Goal: Check status: Check status

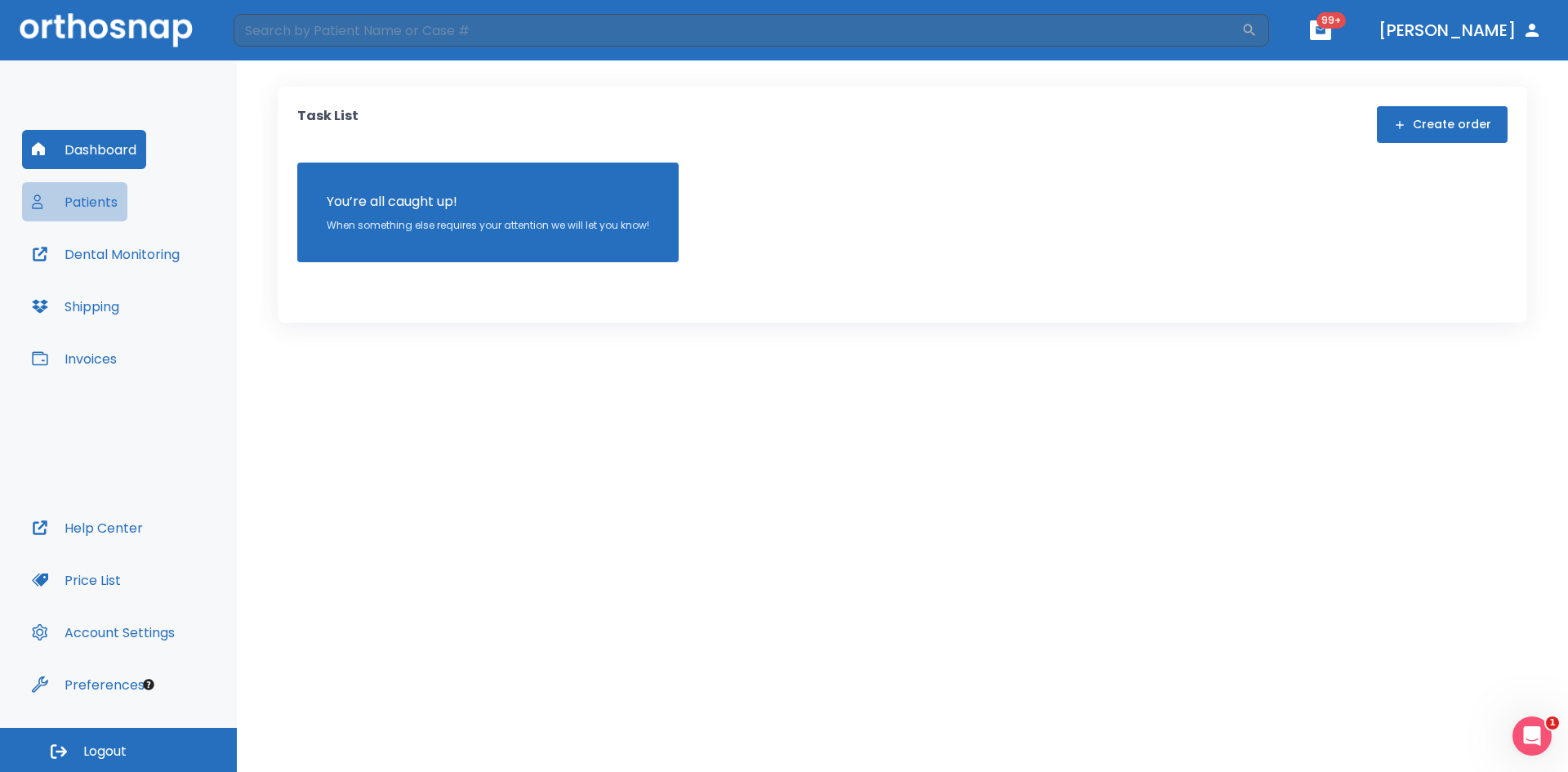
click at [91, 205] on button "Patients" at bounding box center [75, 201] width 105 height 39
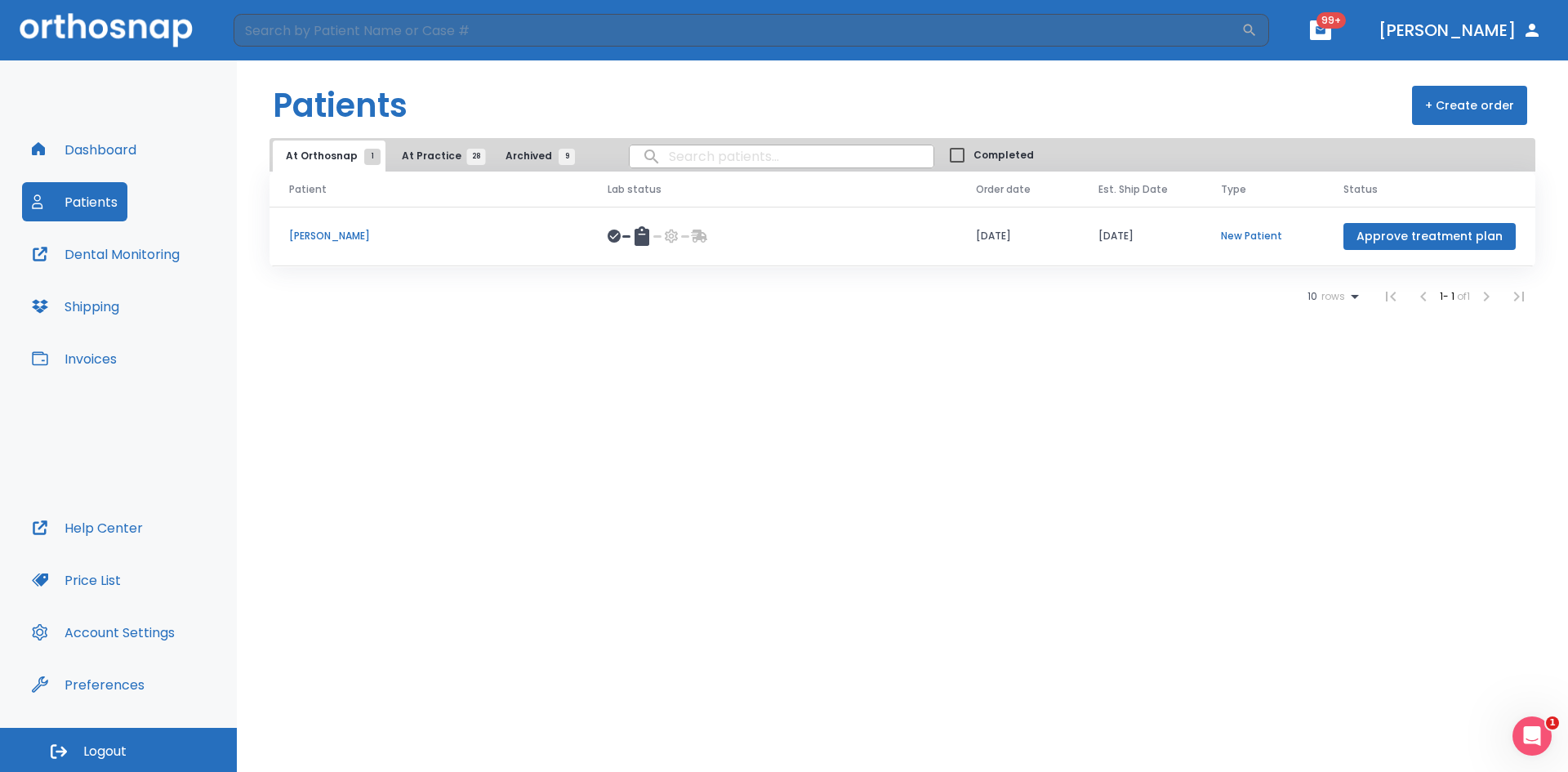
click at [711, 164] on input "search" at bounding box center [782, 155] width 304 height 32
type input "f"
type input "fein"
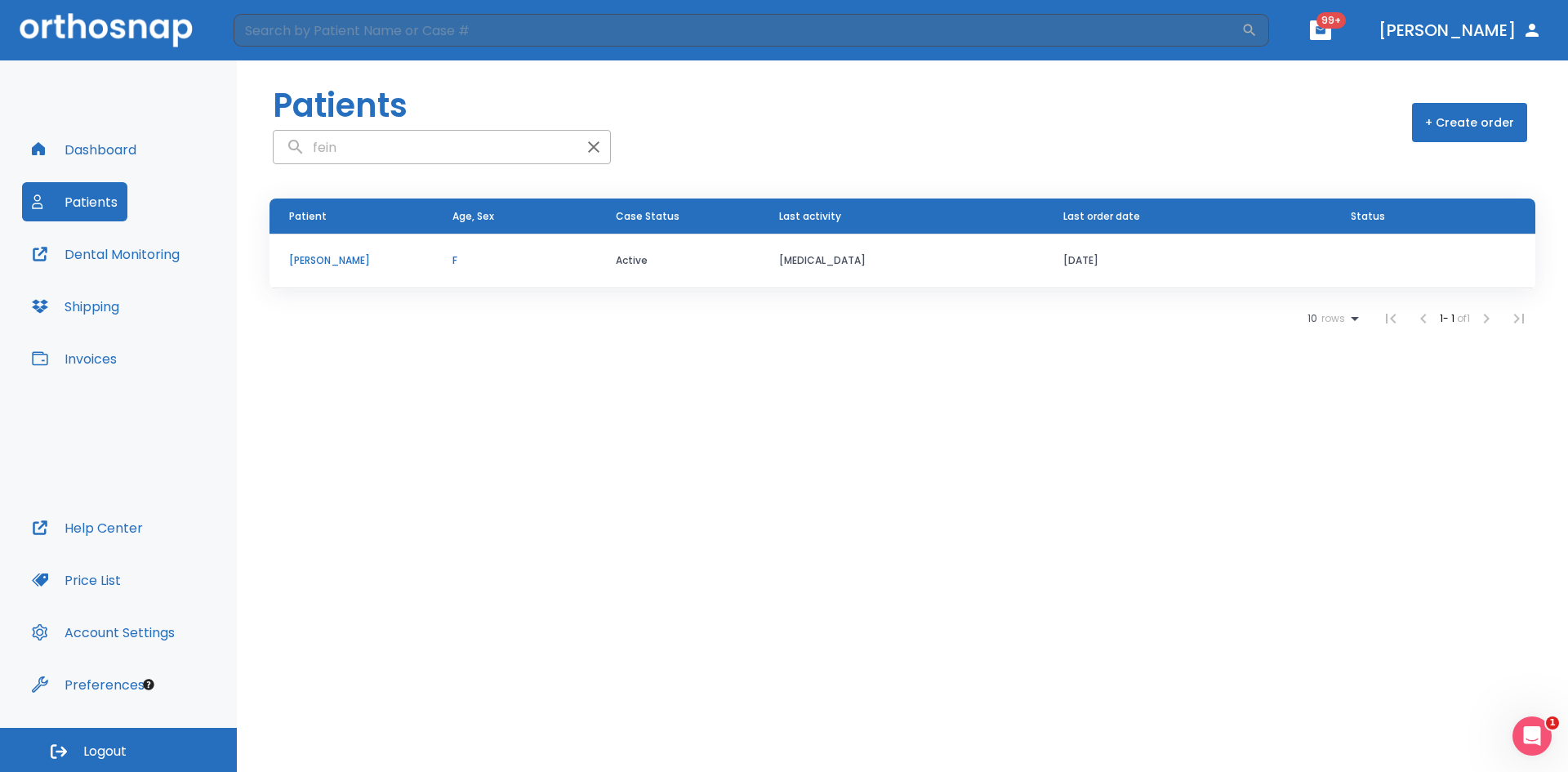
click at [330, 261] on p "[PERSON_NAME]" at bounding box center [351, 260] width 125 height 15
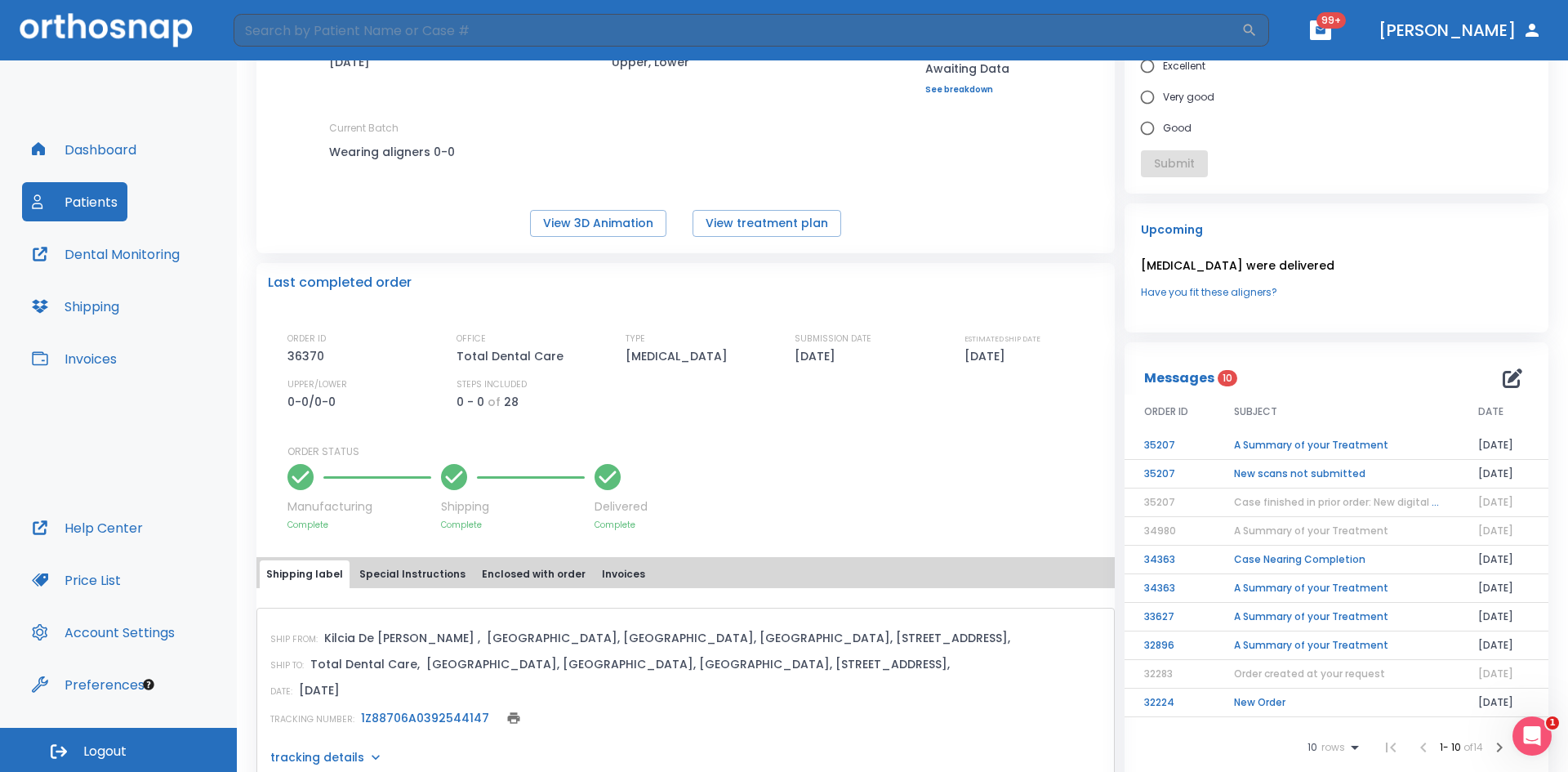
scroll to position [82, 0]
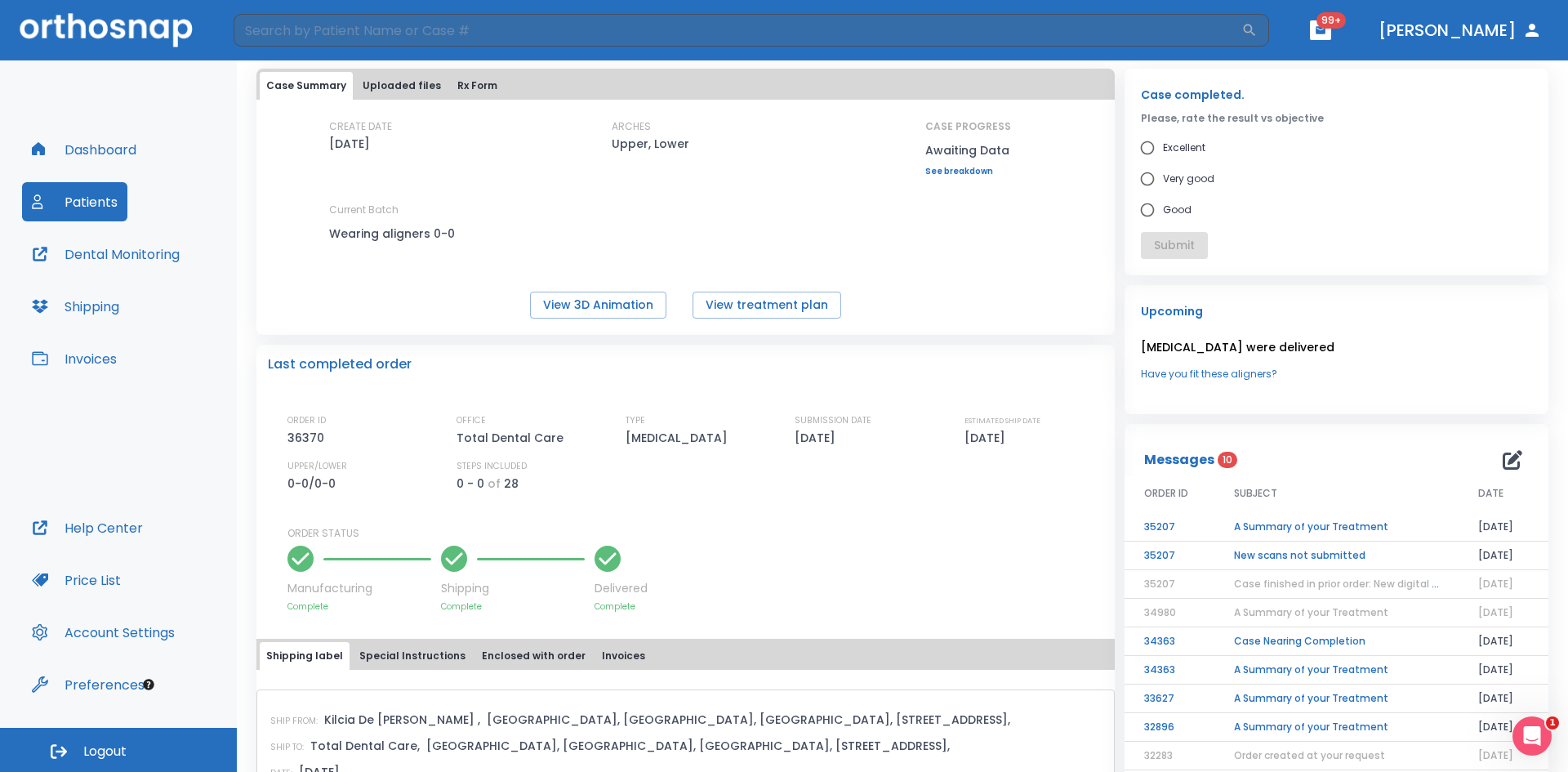
click at [398, 85] on button "Uploaded files" at bounding box center [402, 85] width 92 height 28
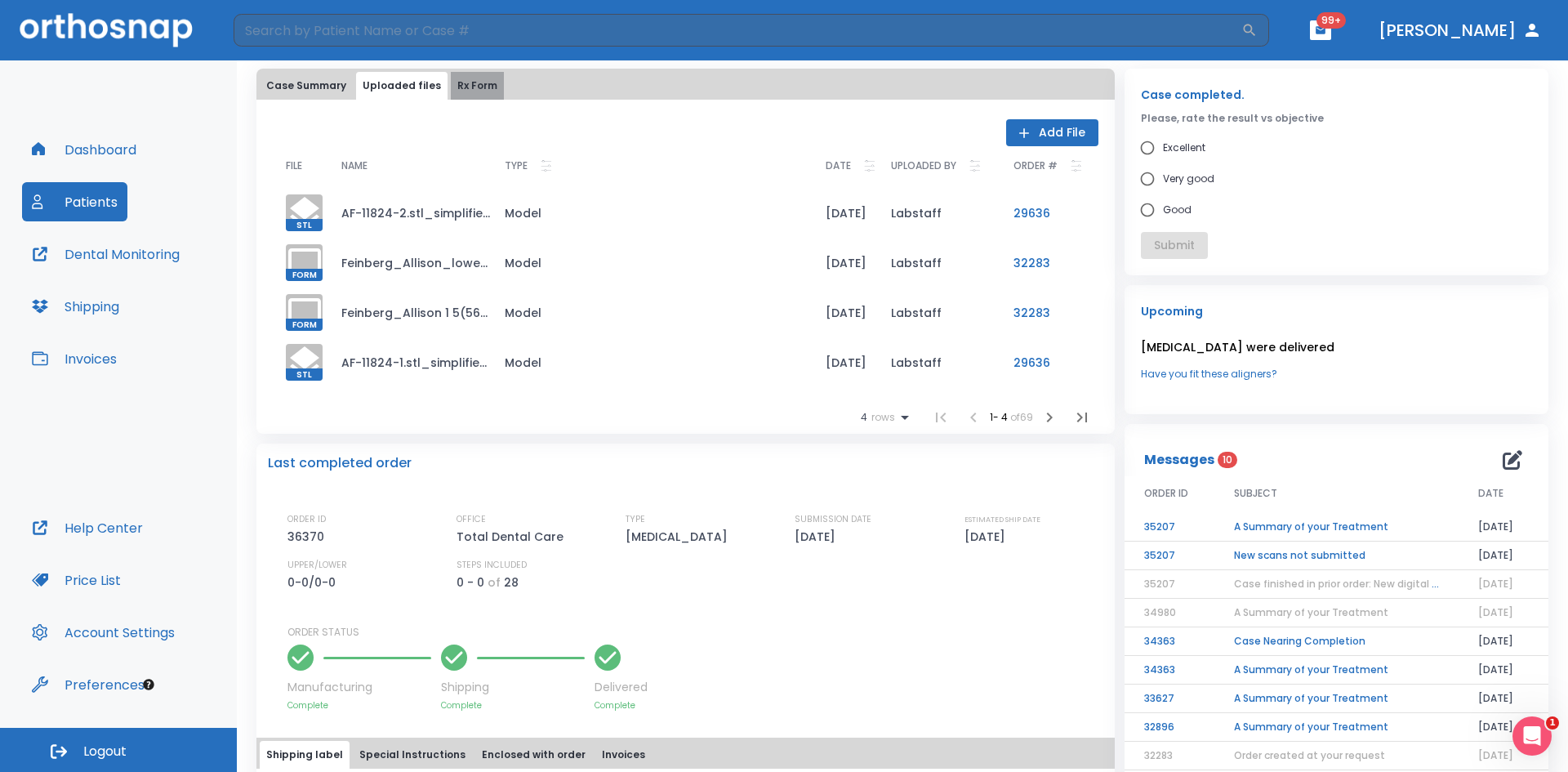
click at [464, 91] on button "Rx Form" at bounding box center [477, 85] width 53 height 28
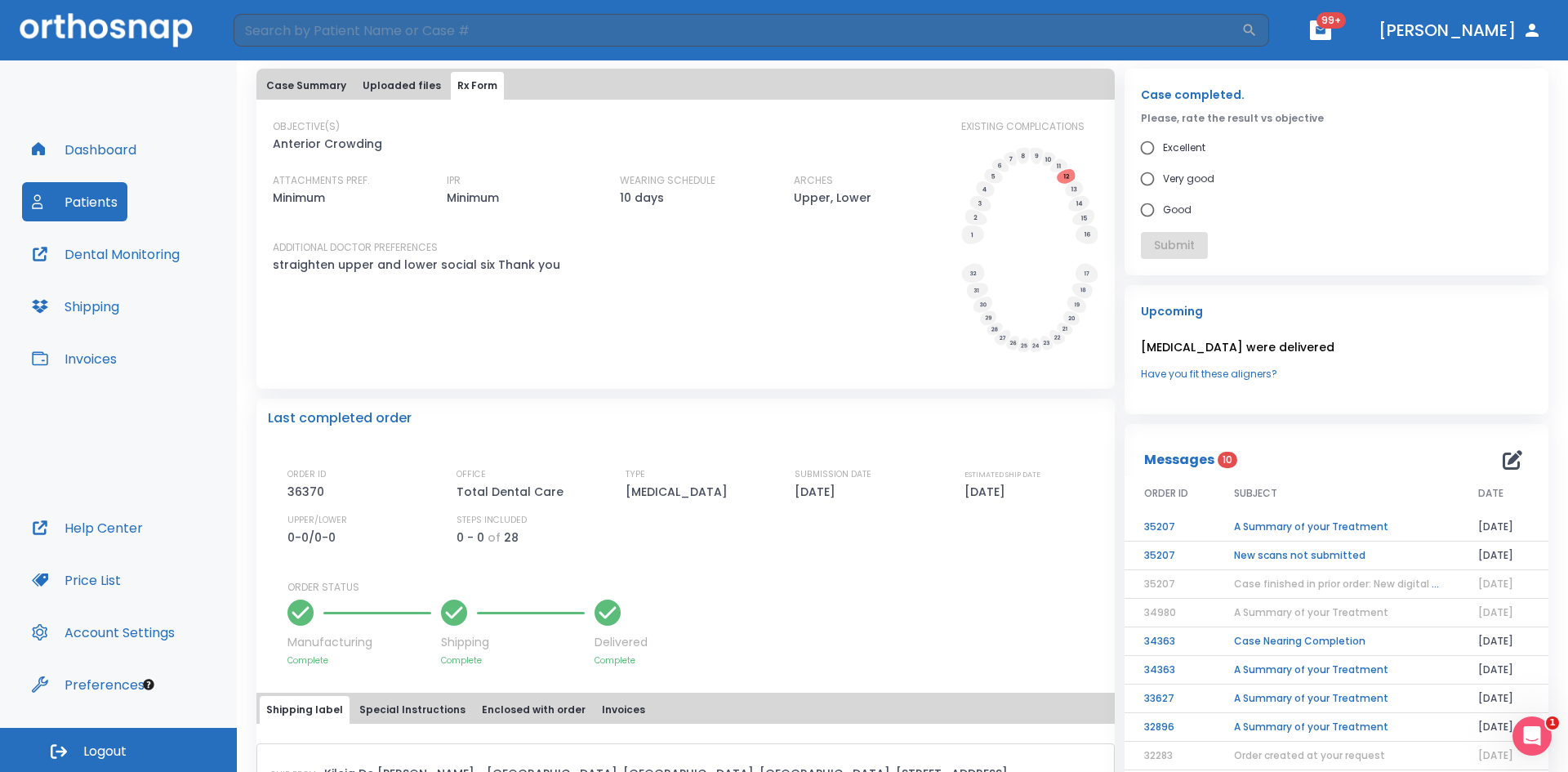
scroll to position [0, 0]
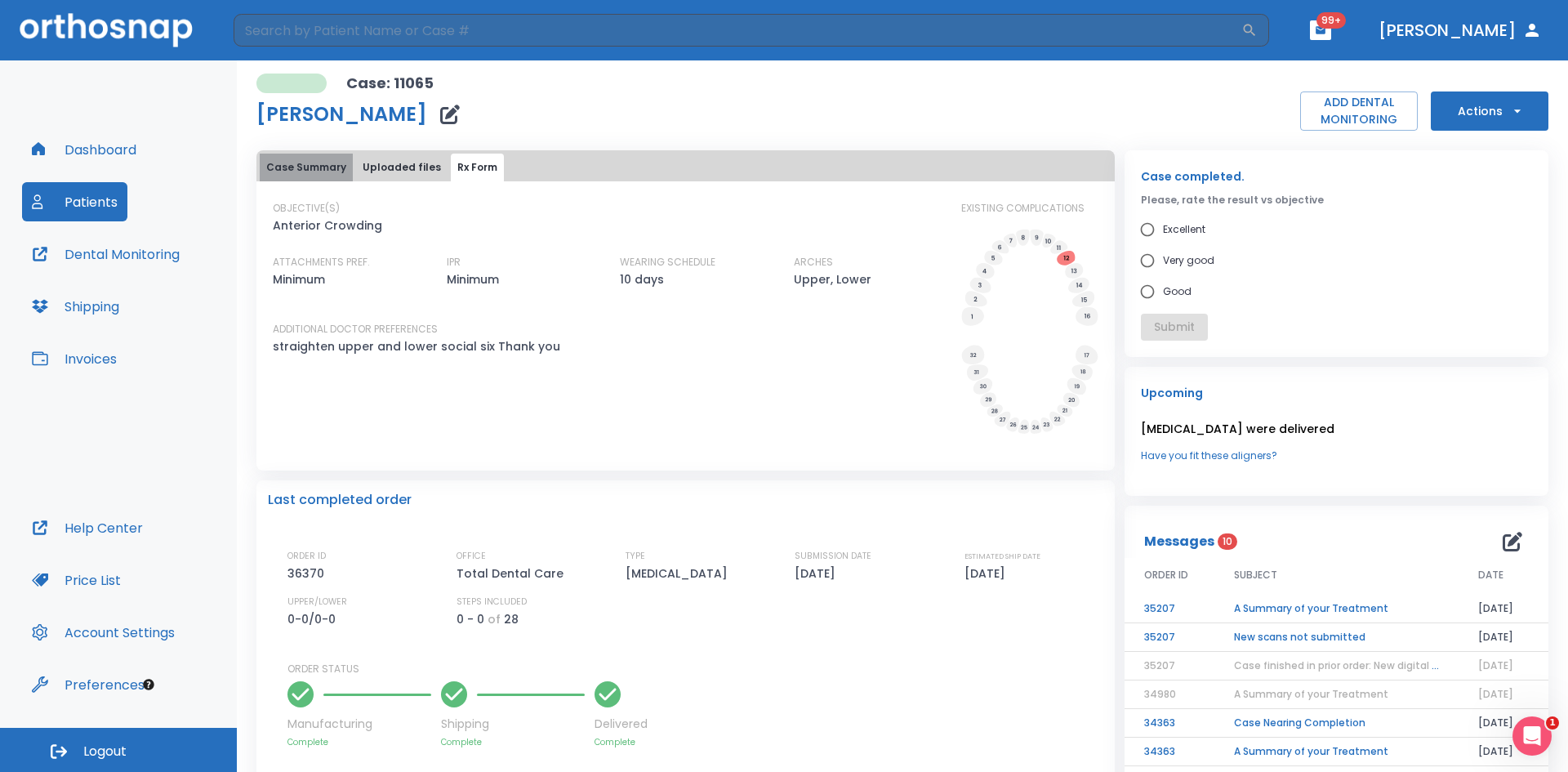
click at [320, 167] on button "Case Summary" at bounding box center [306, 167] width 93 height 28
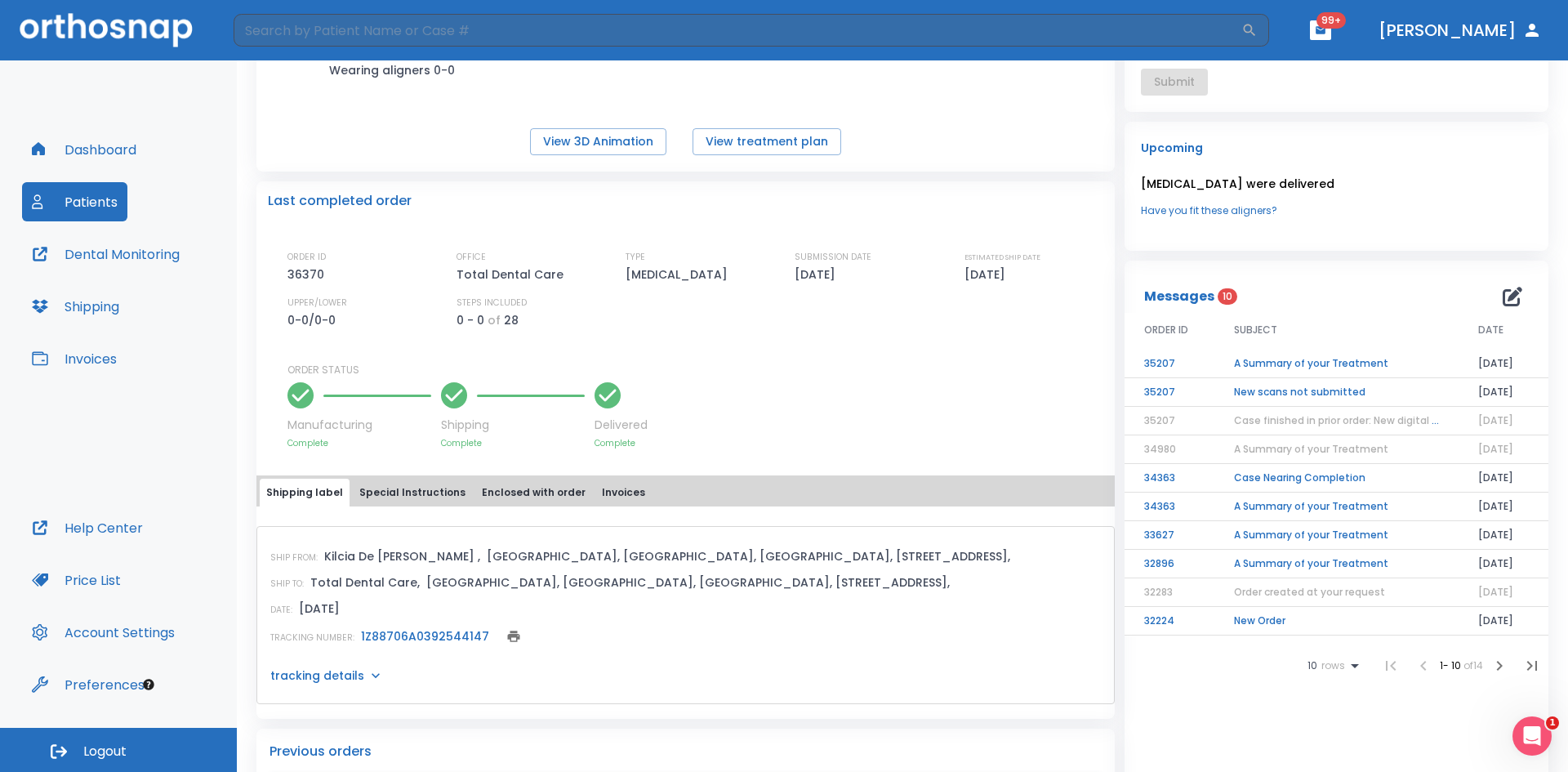
scroll to position [490, 0]
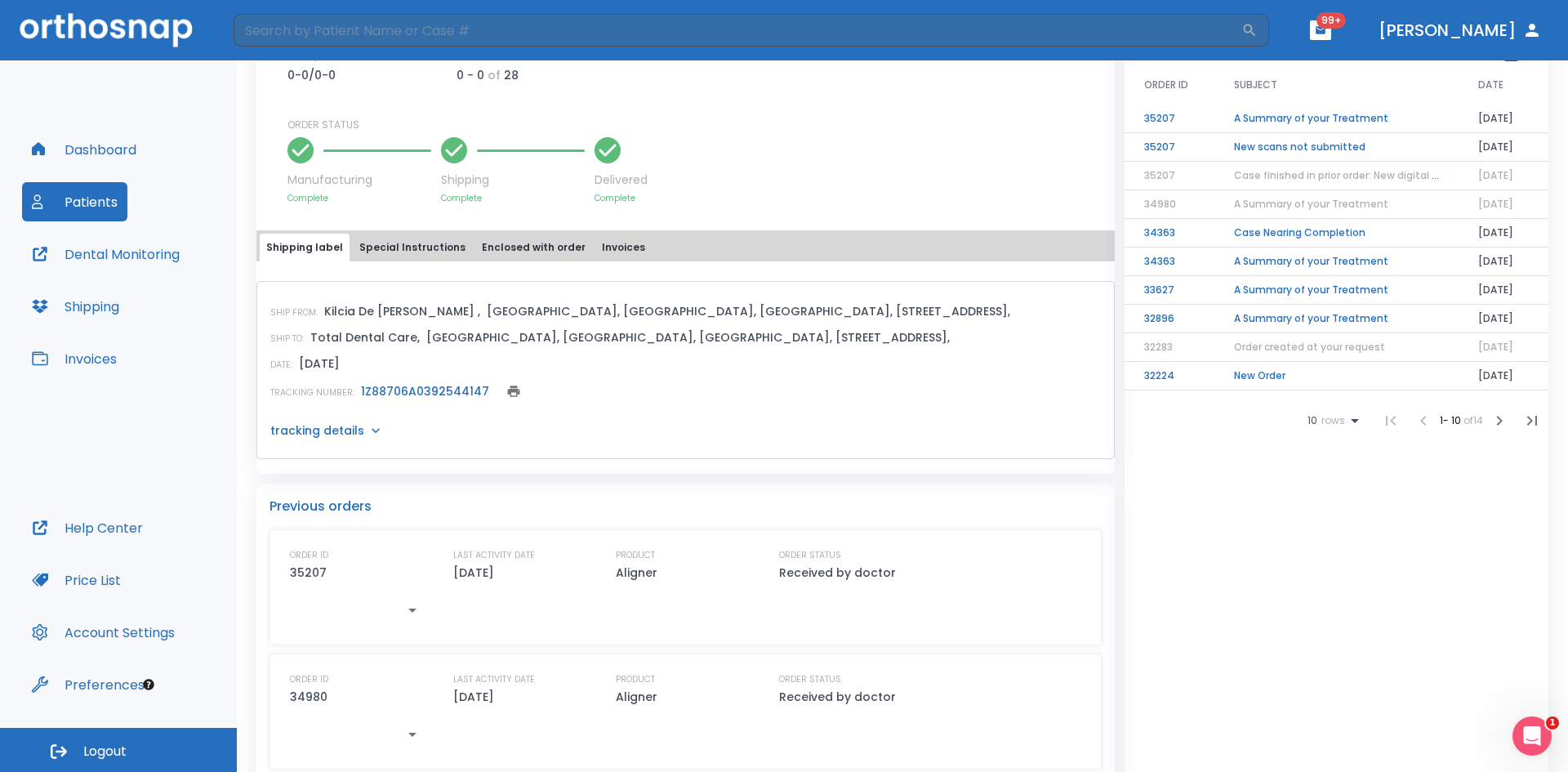
click at [408, 246] on button "Special Instructions" at bounding box center [412, 247] width 119 height 28
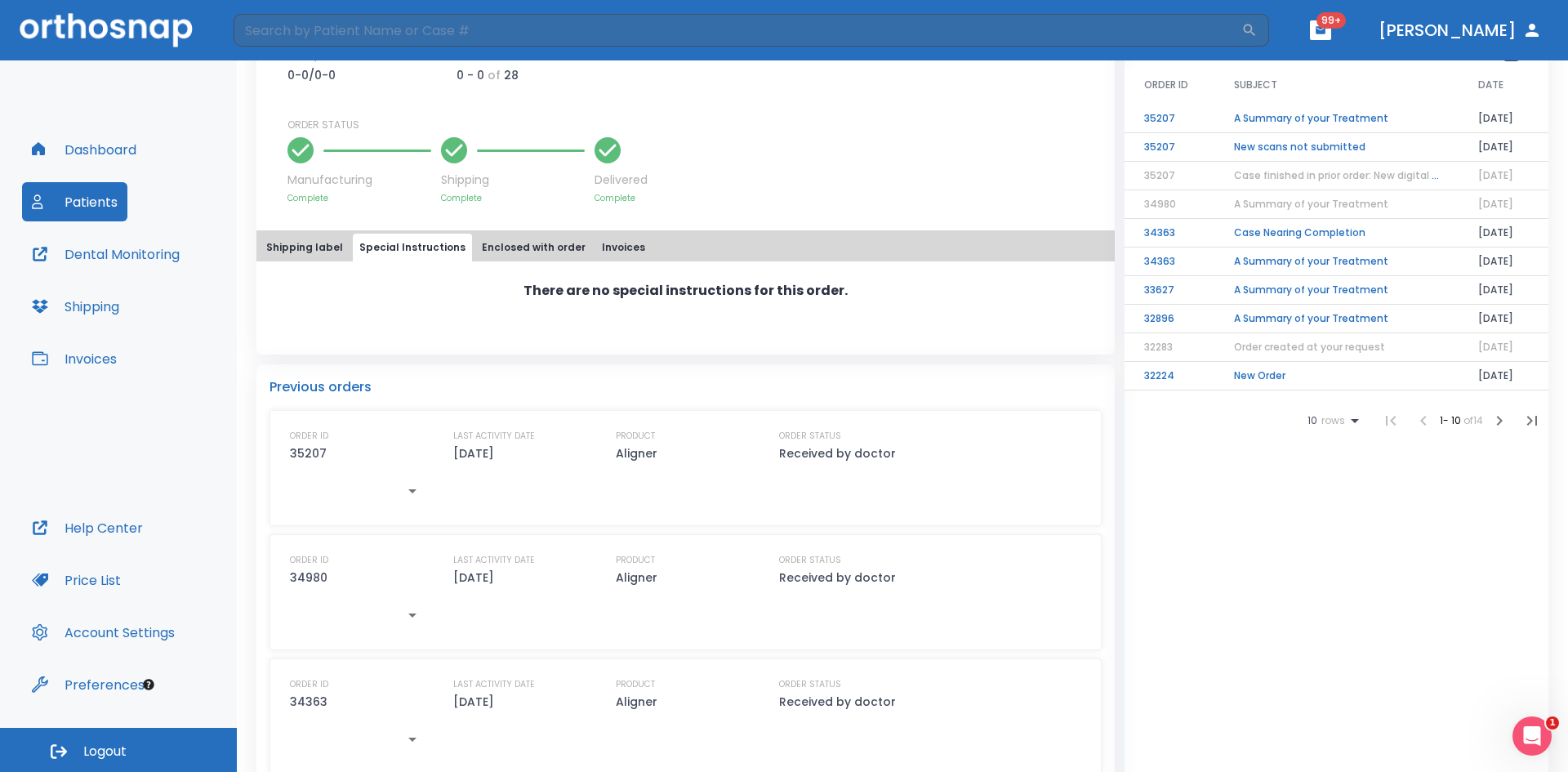
click at [484, 242] on button "Enclosed with order" at bounding box center [534, 247] width 116 height 28
click at [595, 250] on button "Invoices" at bounding box center [624, 247] width 56 height 28
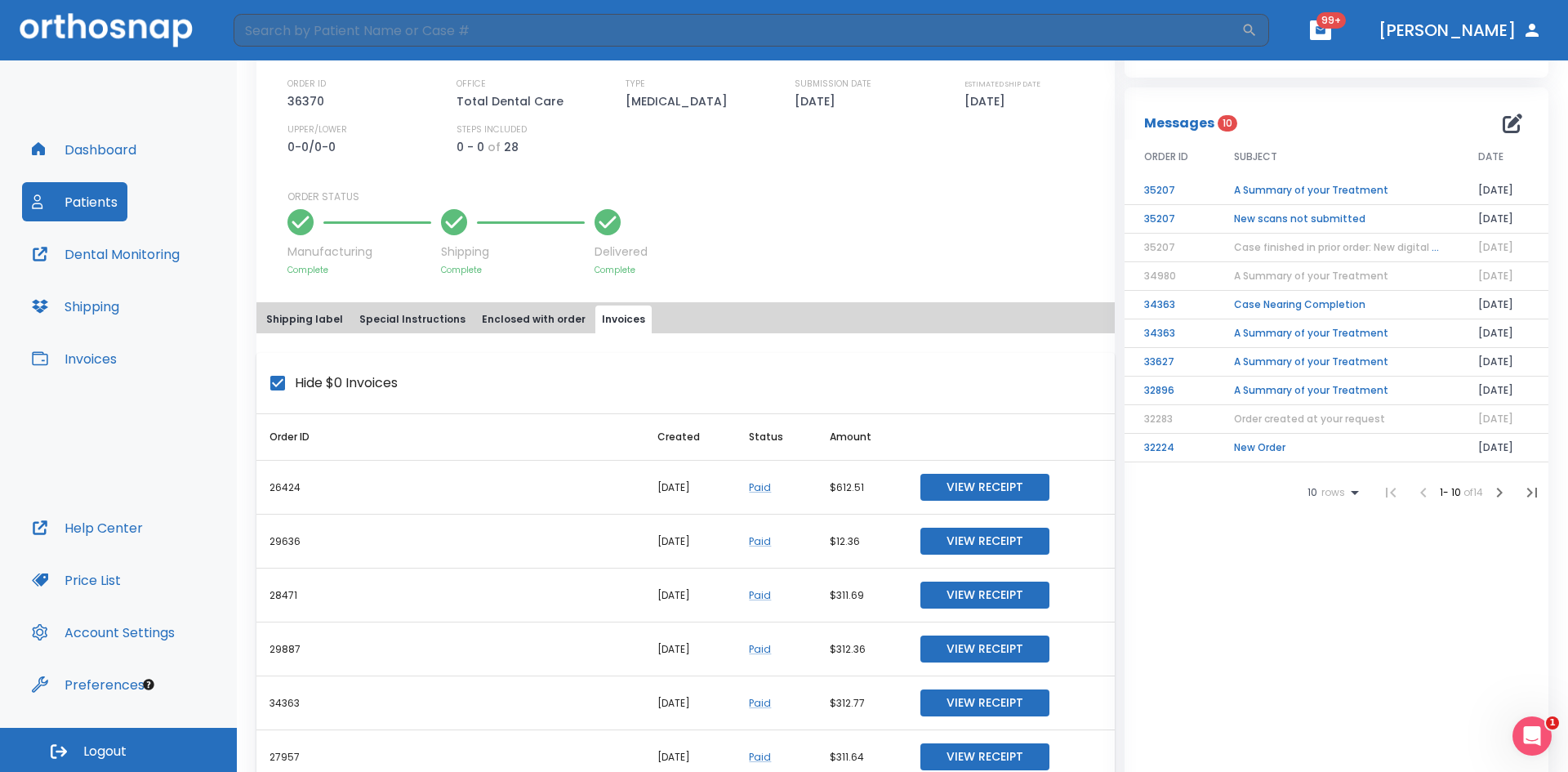
scroll to position [326, 0]
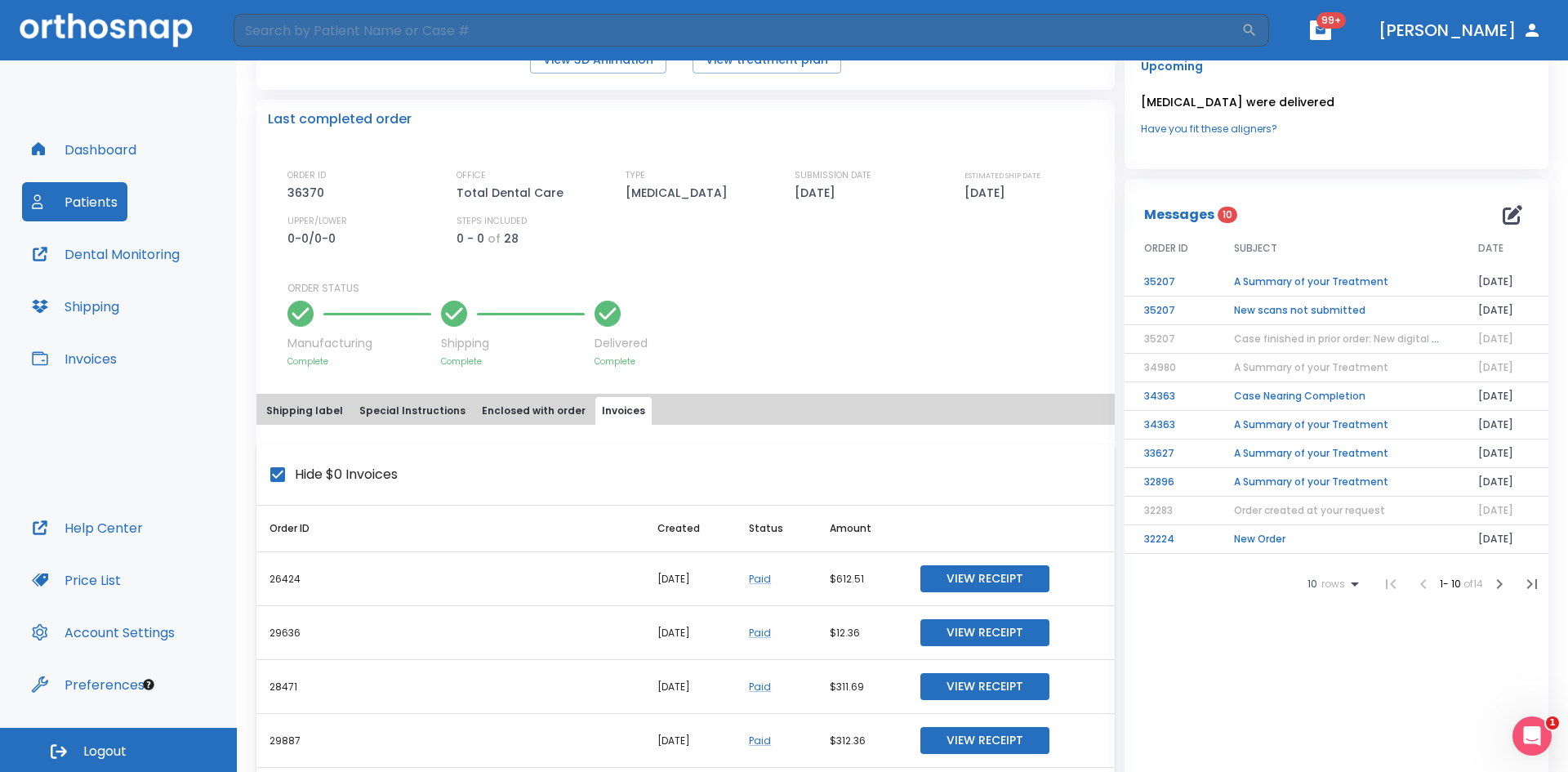
click at [1313, 281] on td "A Summary of your Treatment" at bounding box center [1336, 282] width 245 height 28
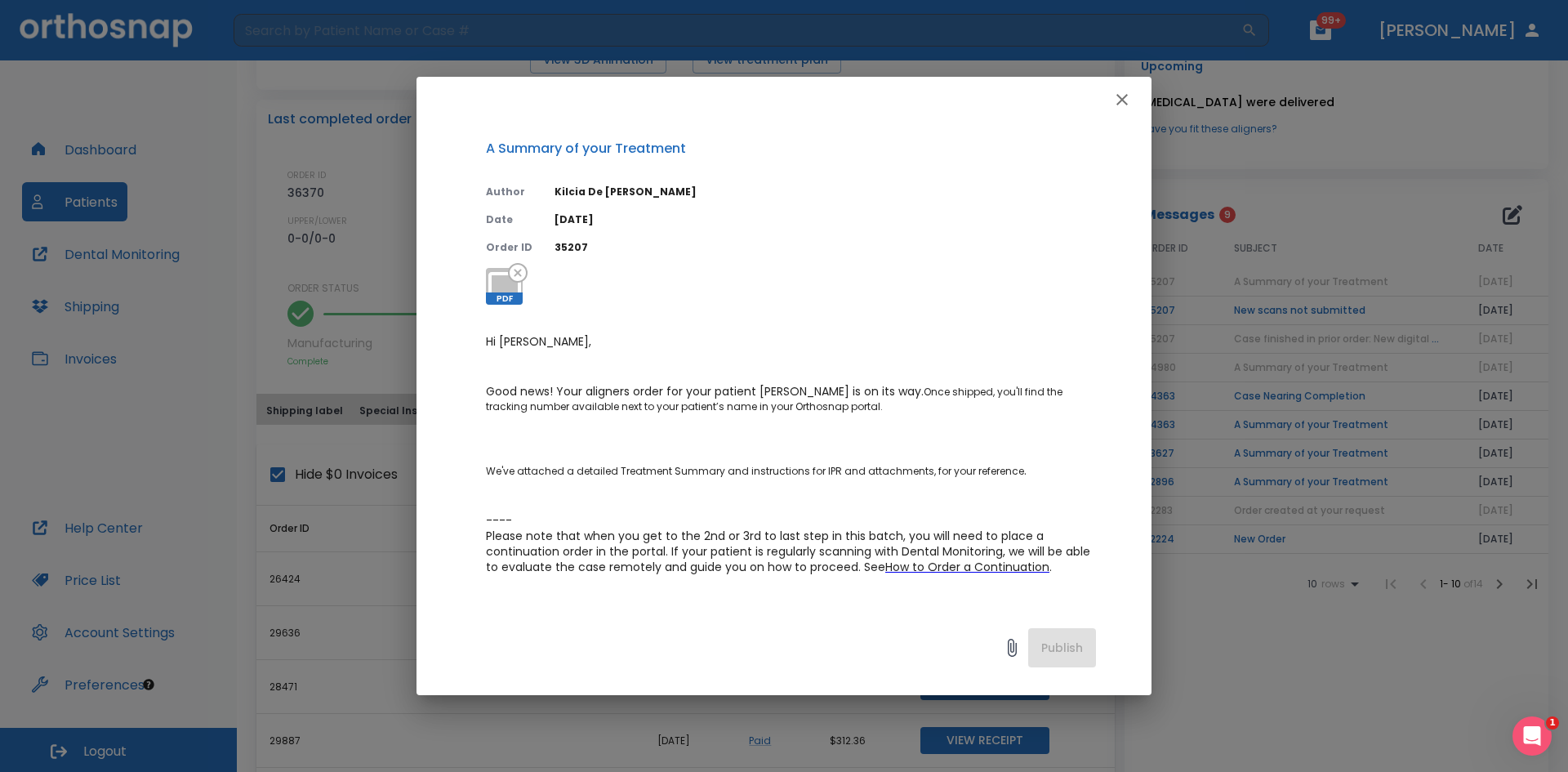
click at [1116, 93] on icon "button" at bounding box center [1122, 100] width 20 height 20
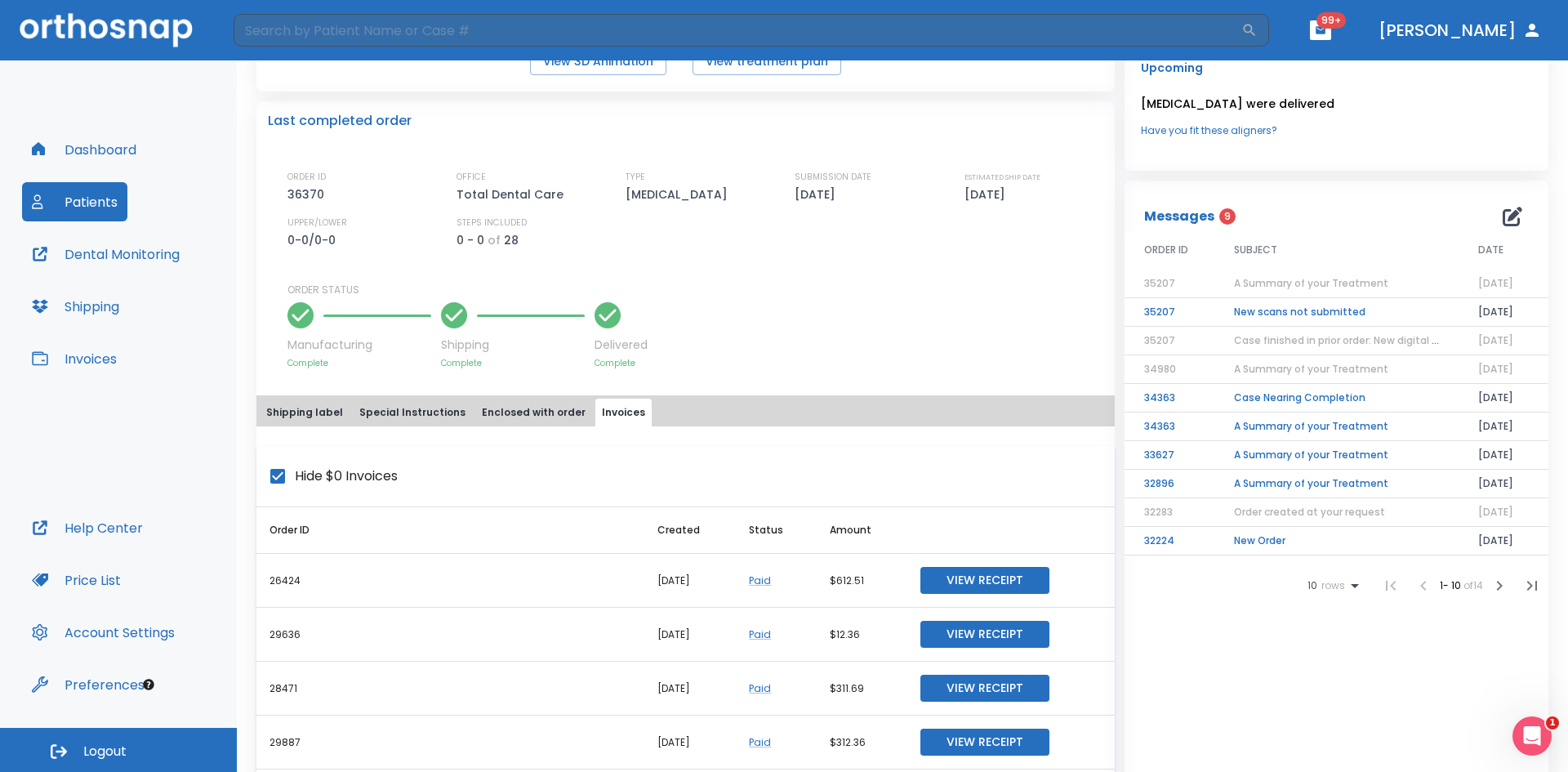
scroll to position [490, 0]
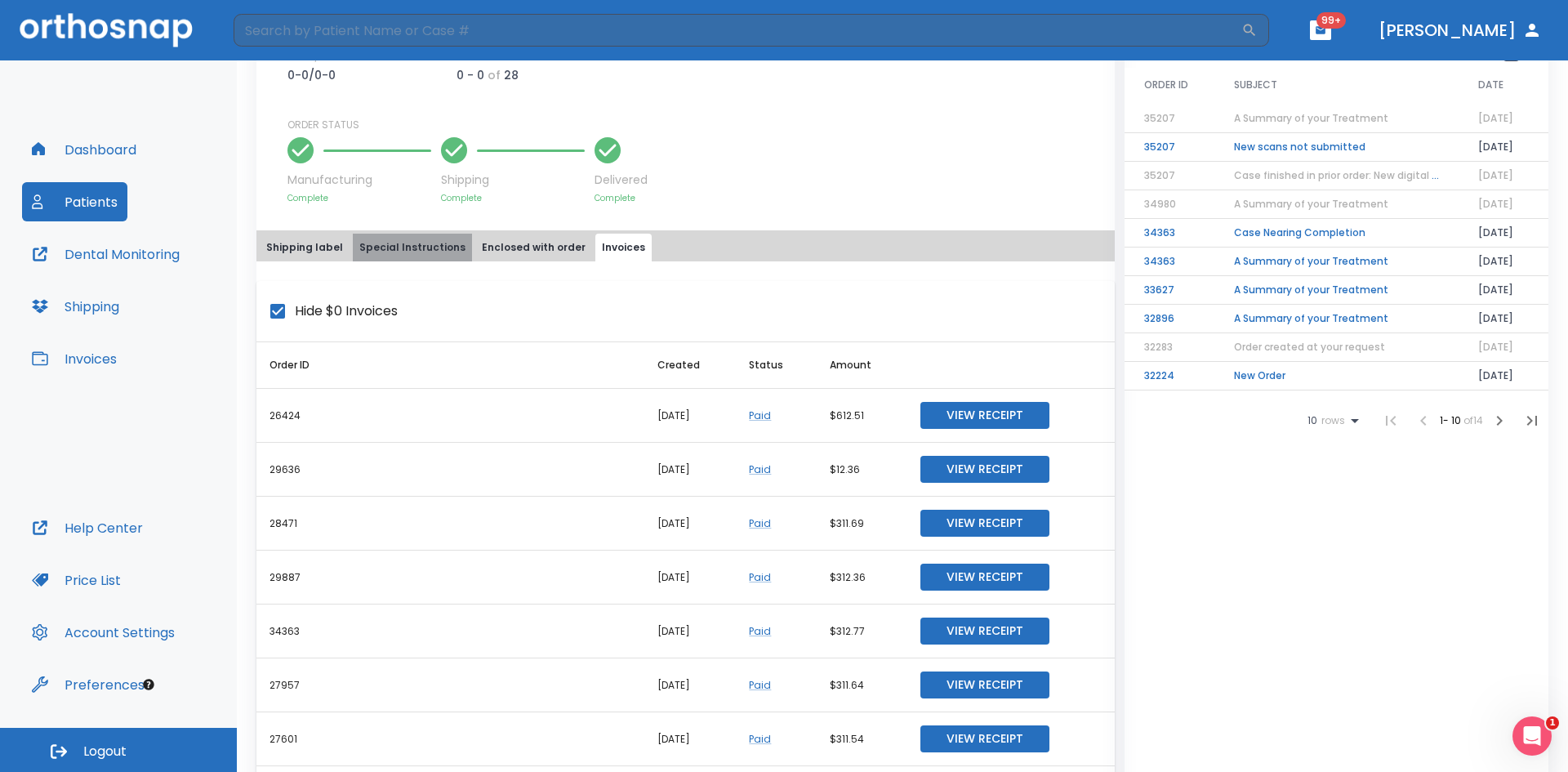
click at [427, 253] on button "Special Instructions" at bounding box center [412, 247] width 119 height 28
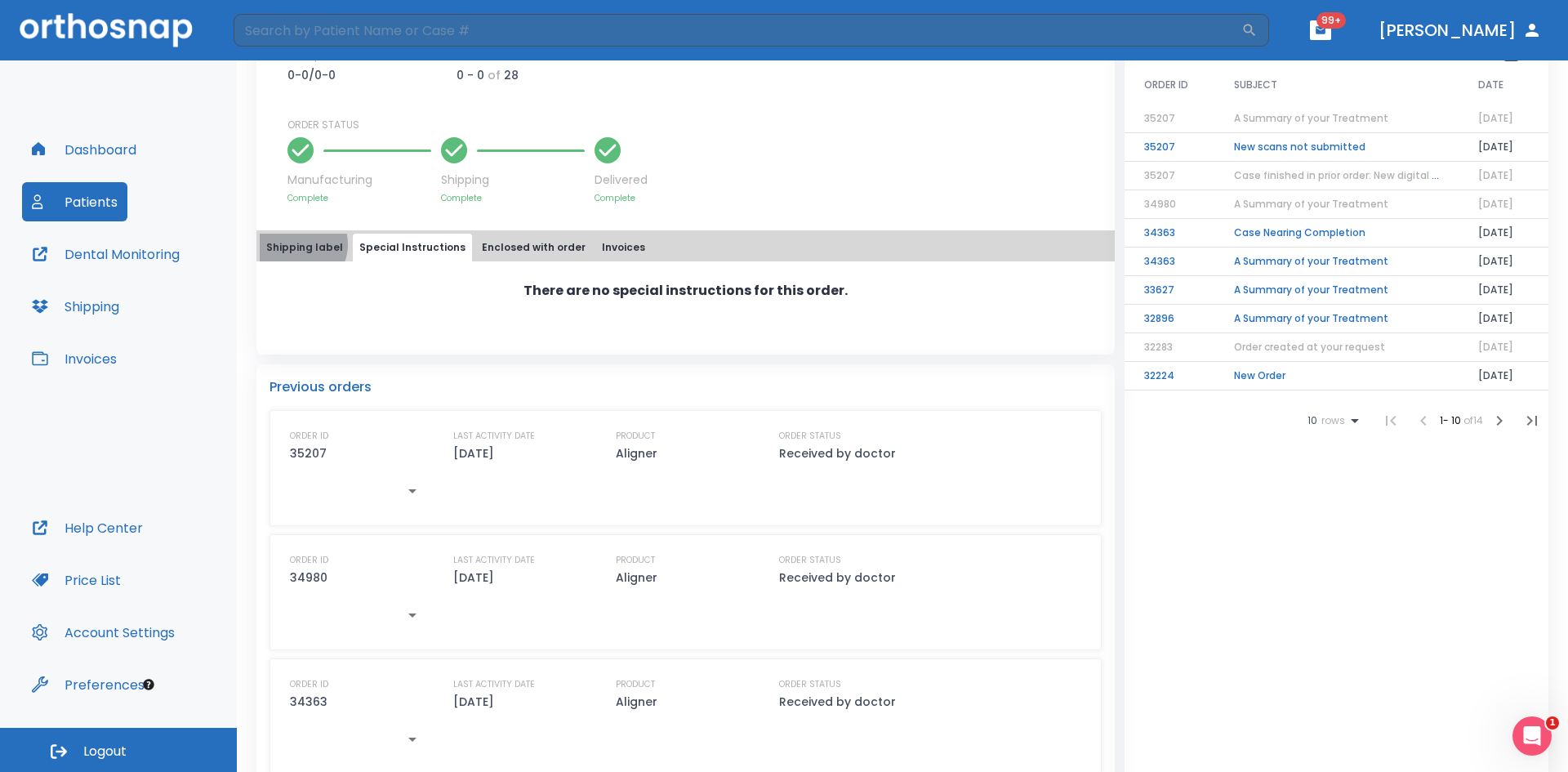
click at [296, 245] on button "Shipping label" at bounding box center [305, 247] width 90 height 28
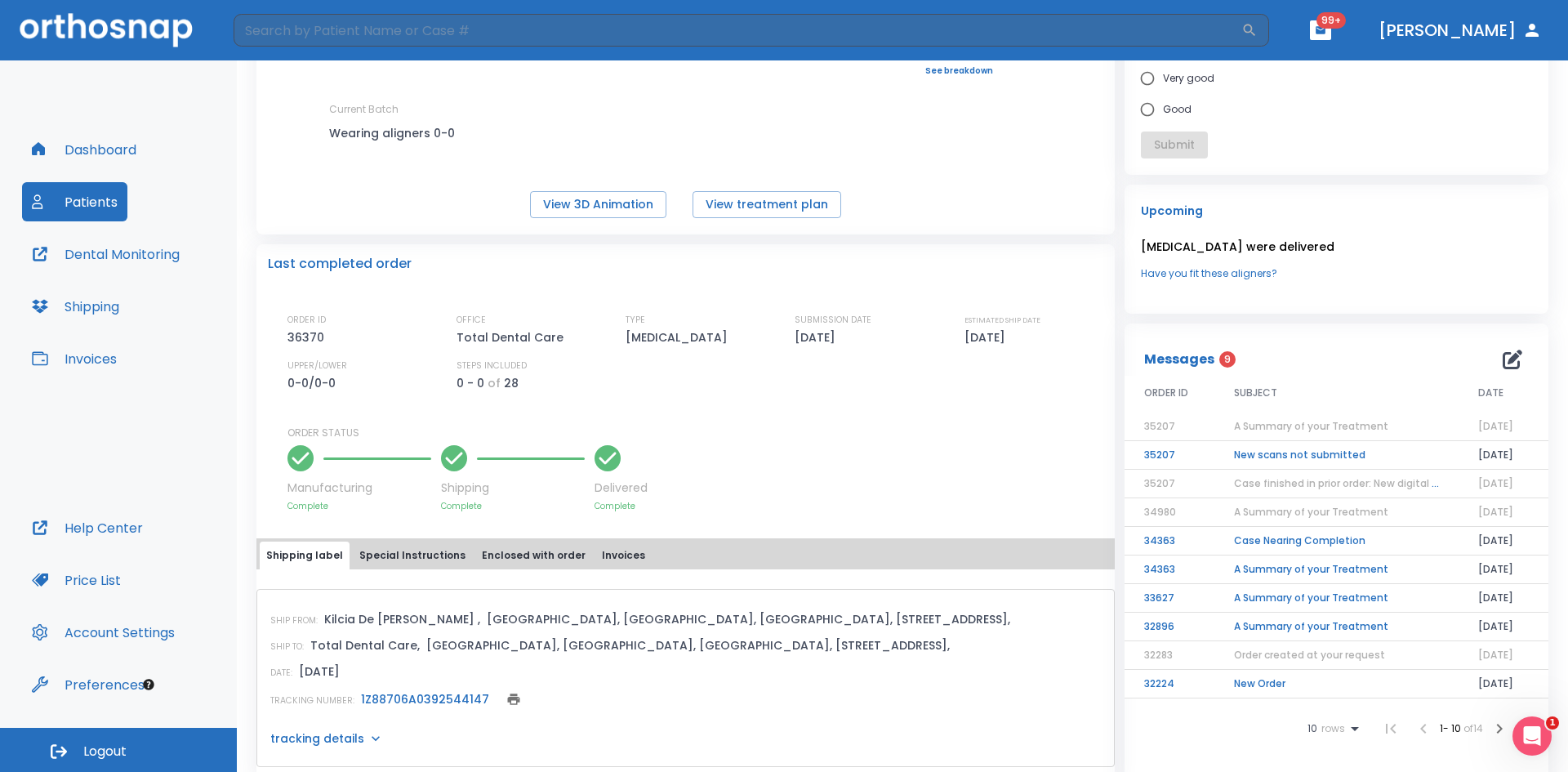
scroll to position [82, 0]
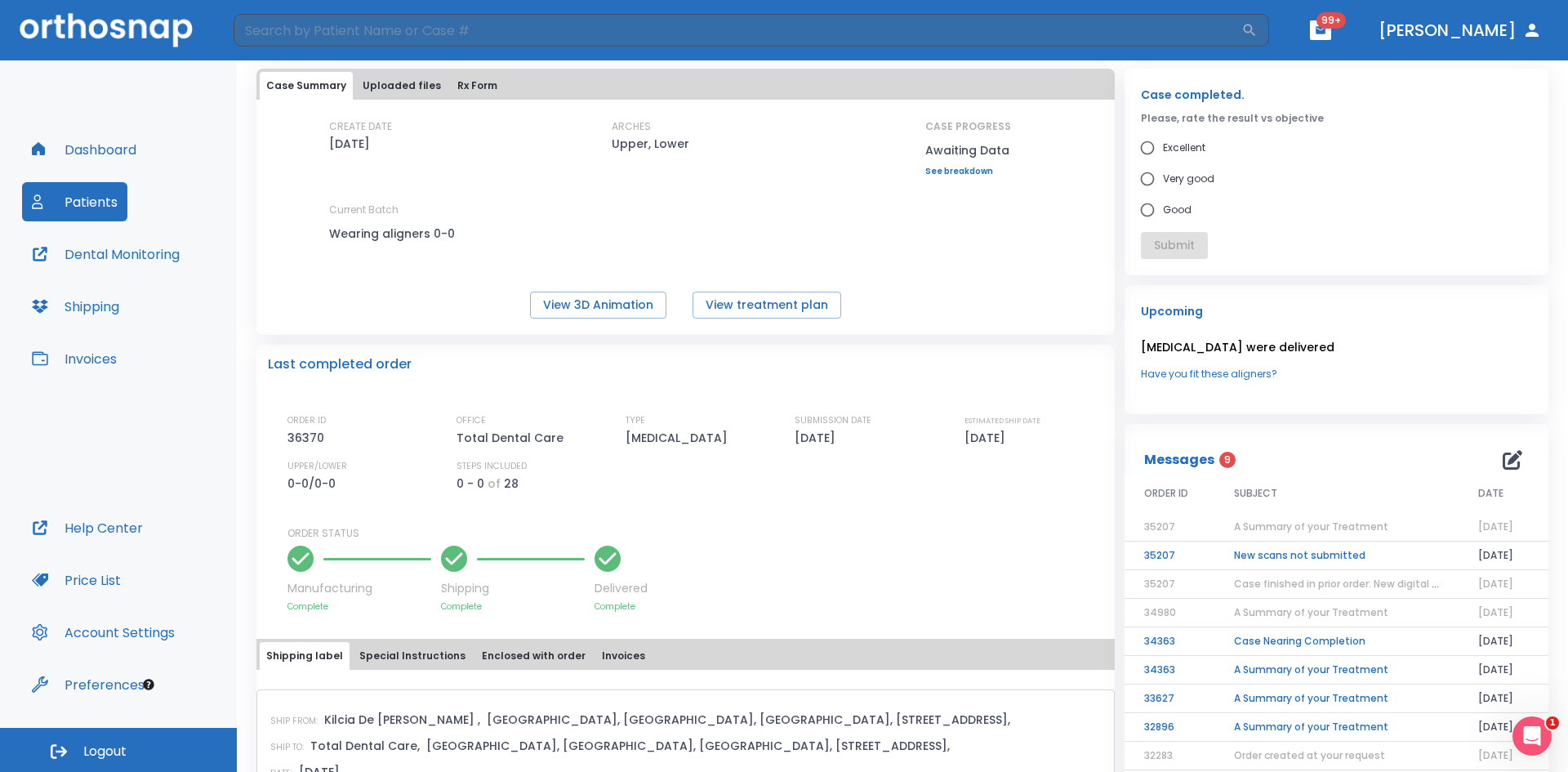
click at [453, 85] on button "Rx Form" at bounding box center [477, 85] width 53 height 28
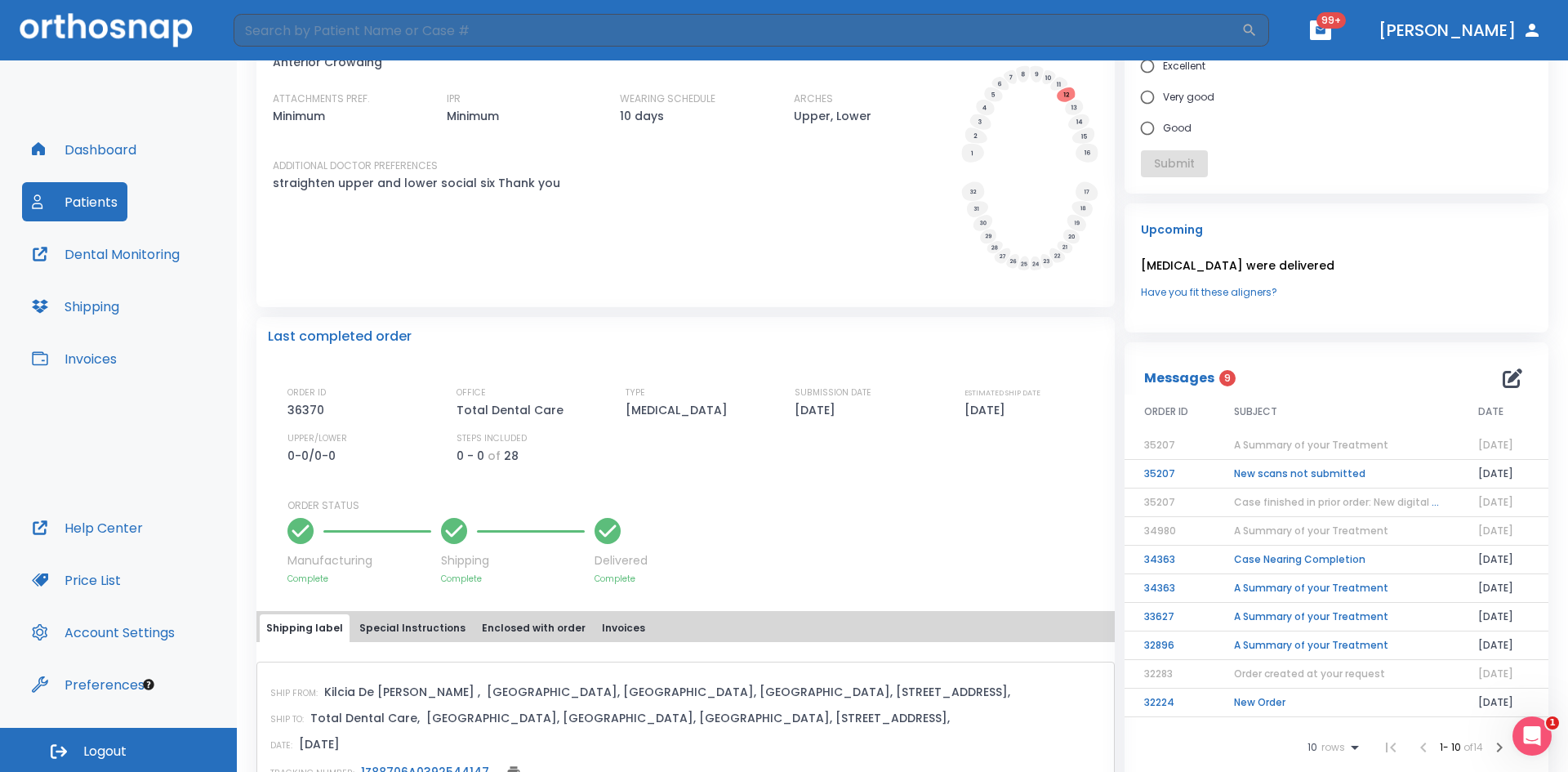
scroll to position [0, 0]
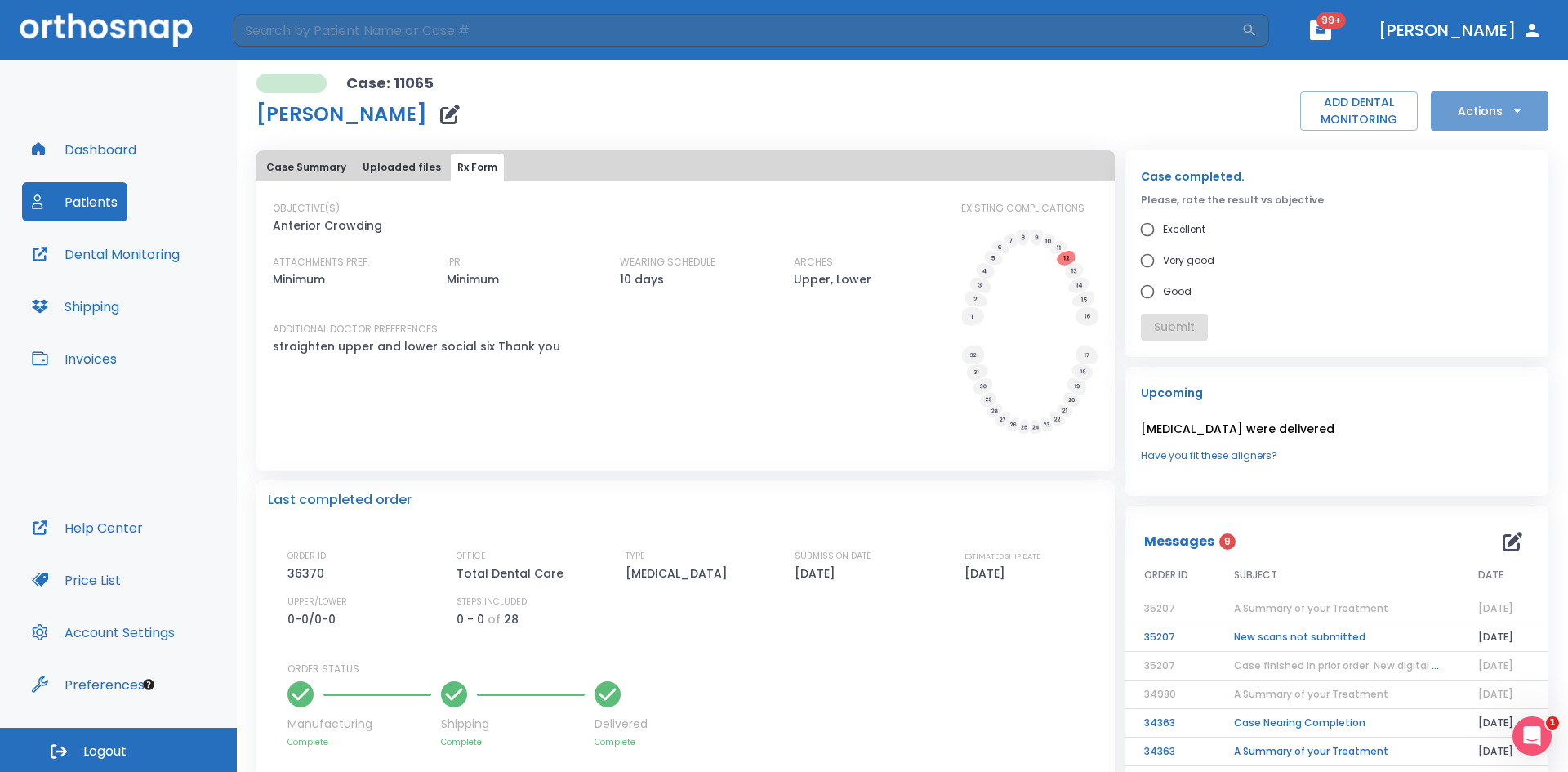
click at [1469, 124] on button "Actions" at bounding box center [1489, 111] width 117 height 39
click at [1049, 94] on div at bounding box center [784, 386] width 1568 height 772
